Goal: Task Accomplishment & Management: Manage account settings

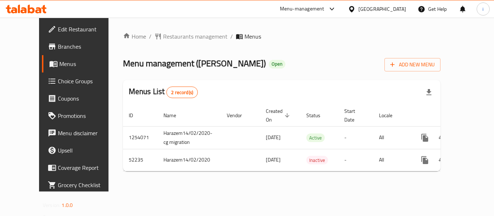
click at [30, 9] on icon at bounding box center [31, 9] width 7 height 9
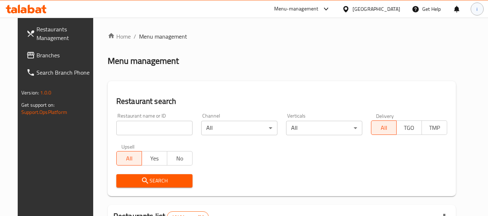
click at [475, 9] on div "i" at bounding box center [477, 9] width 13 height 13
click at [416, 77] on div "Logout" at bounding box center [429, 76] width 85 height 9
